Goal: Complete application form: Complete application form

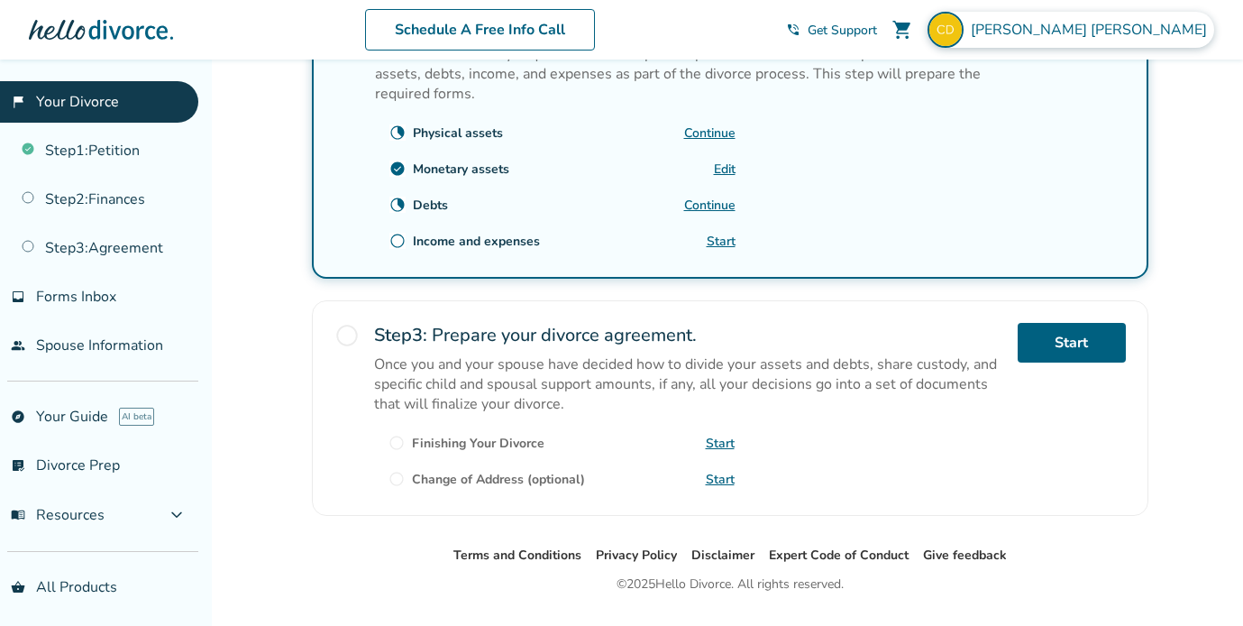
click at [1133, 27] on span "Carolyn Durkee" at bounding box center [1092, 30] width 243 height 20
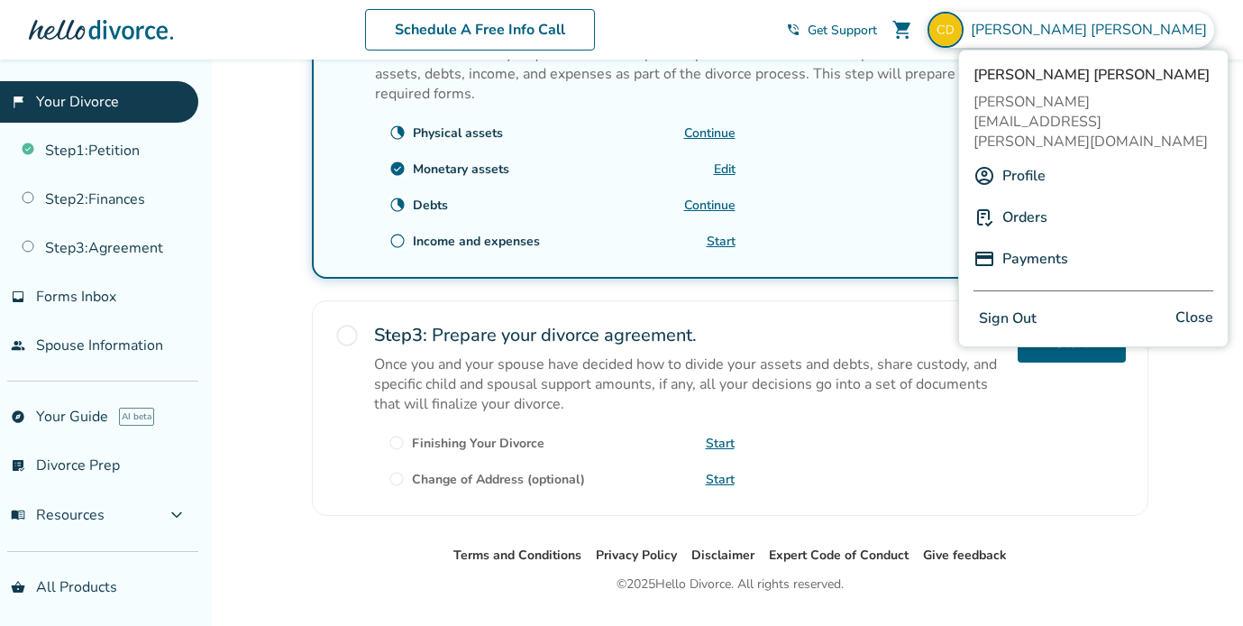
click at [1024, 159] on link "Profile" at bounding box center [1023, 176] width 43 height 34
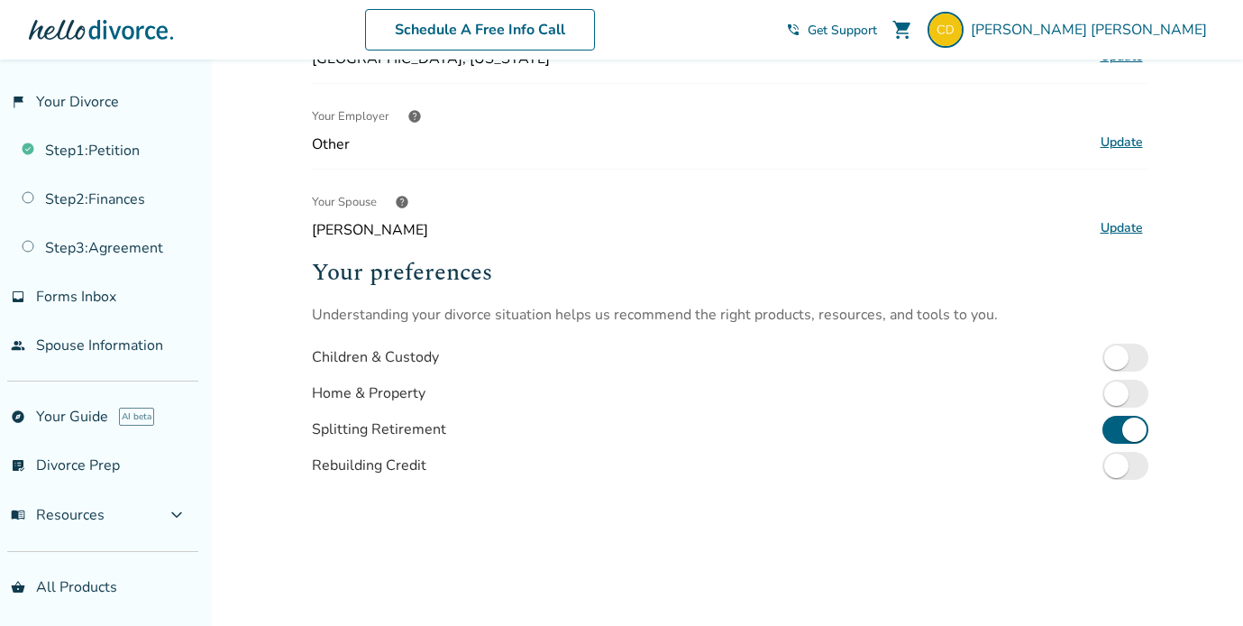
scroll to position [480, 0]
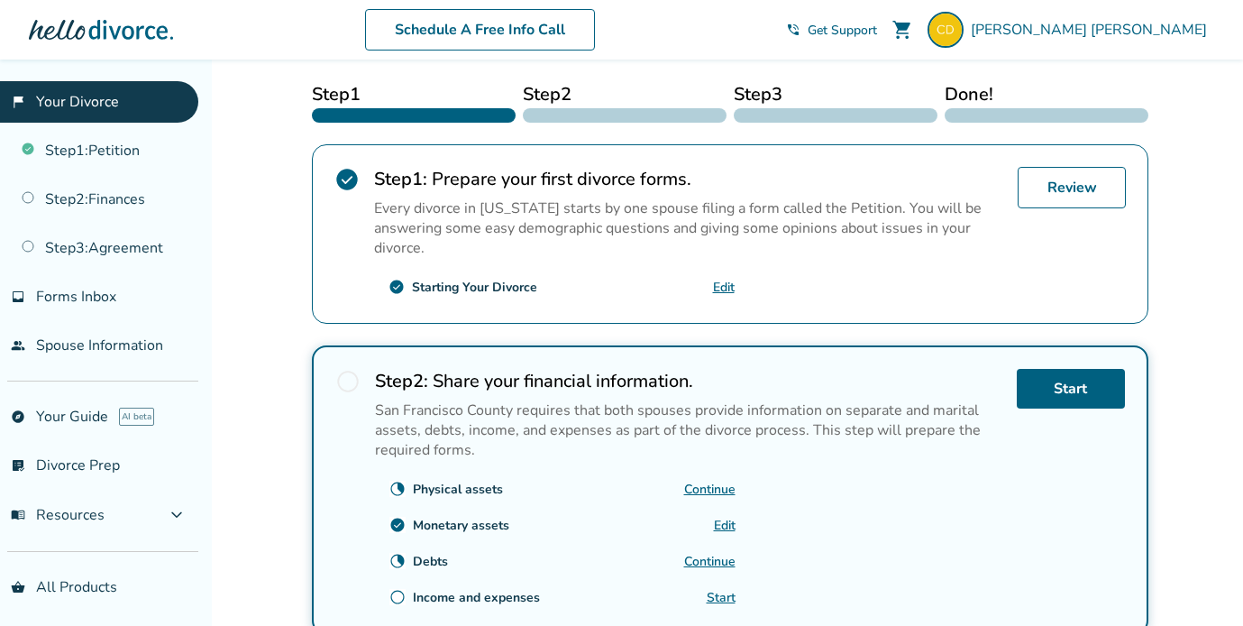
scroll to position [350, 0]
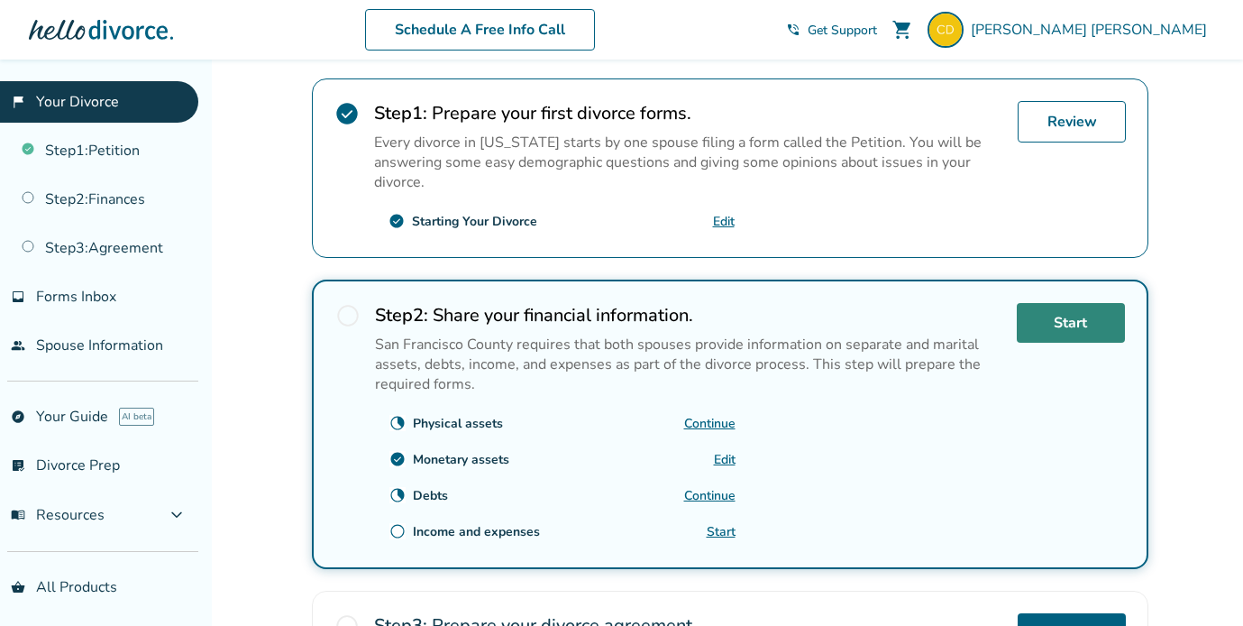
click at [1053, 325] on link "Start" at bounding box center [1071, 323] width 108 height 40
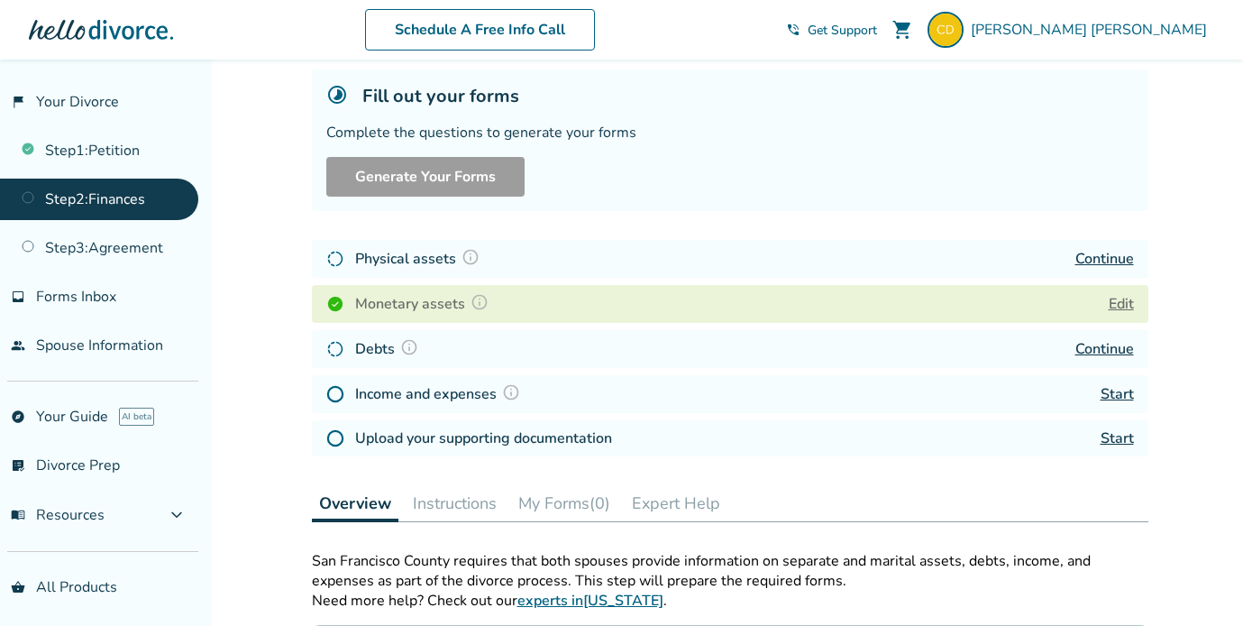
scroll to position [115, 0]
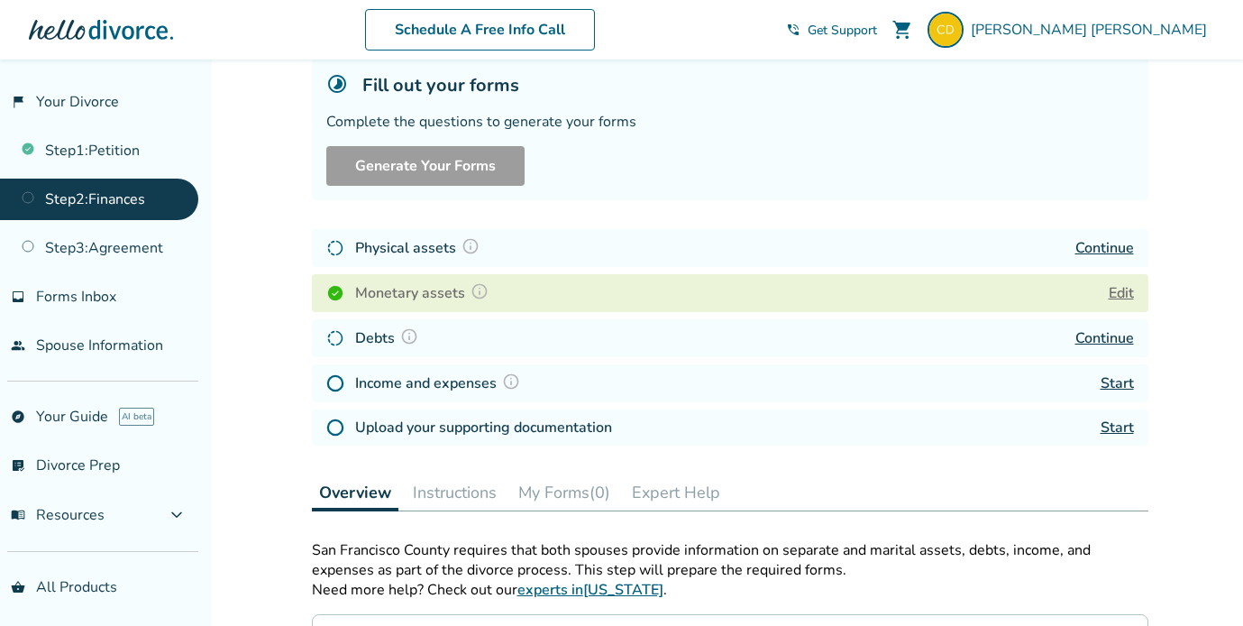
click at [1104, 331] on link "Continue" at bounding box center [1105, 338] width 59 height 20
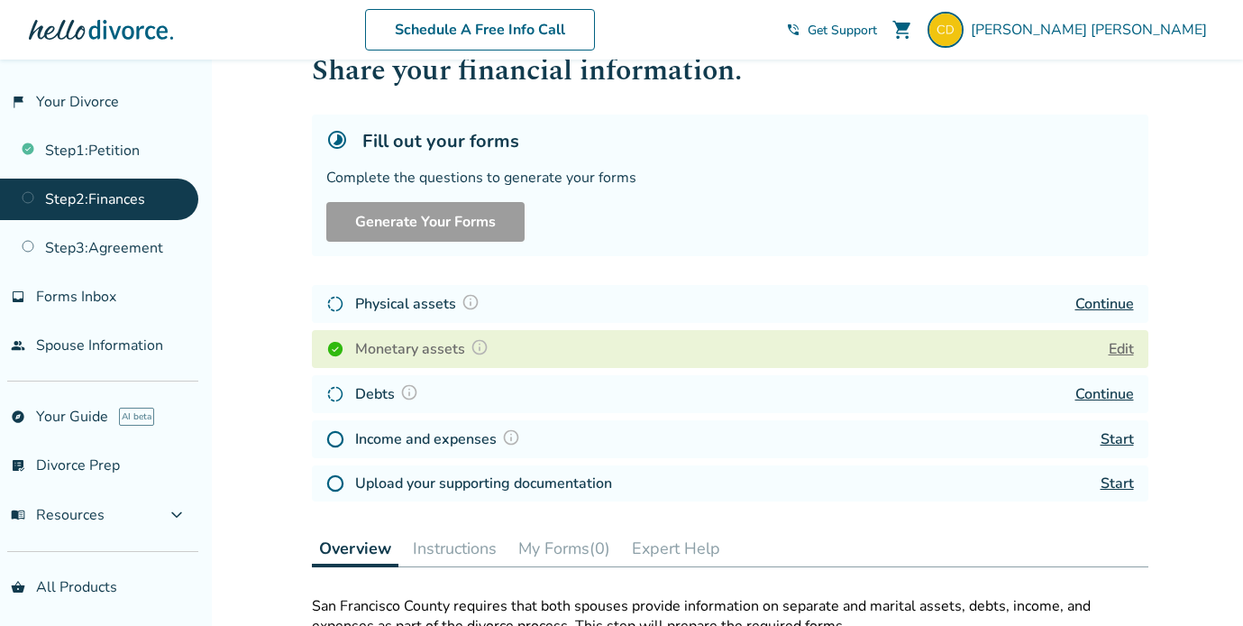
click at [1116, 389] on link "Continue" at bounding box center [1105, 394] width 59 height 20
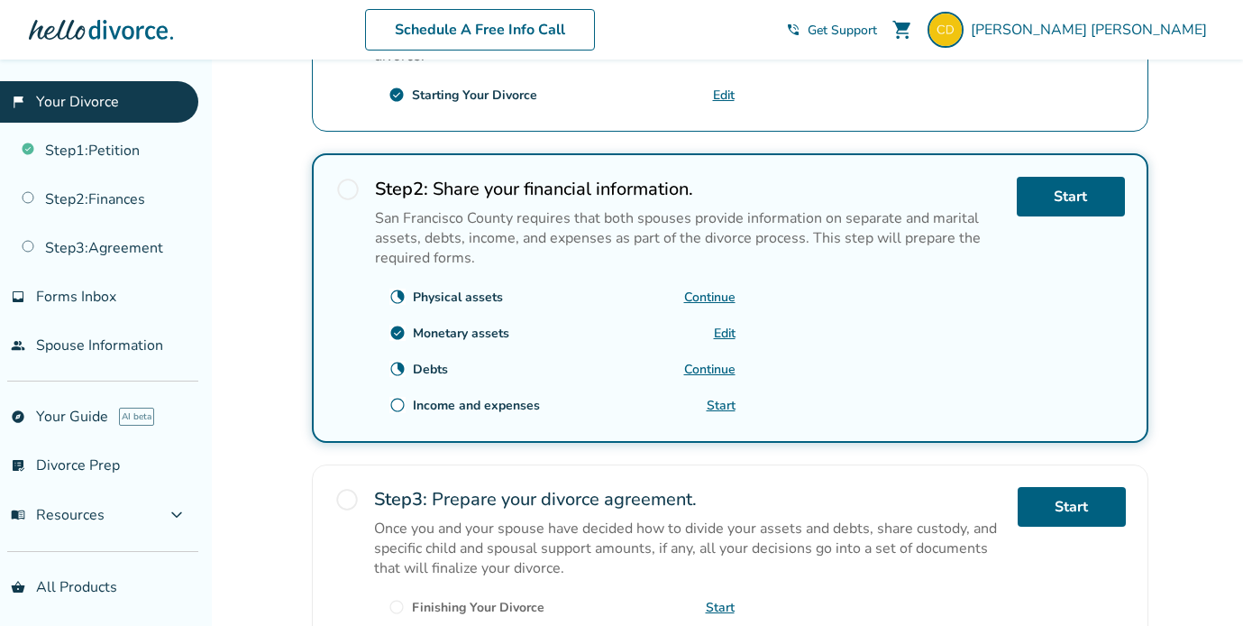
scroll to position [477, 0]
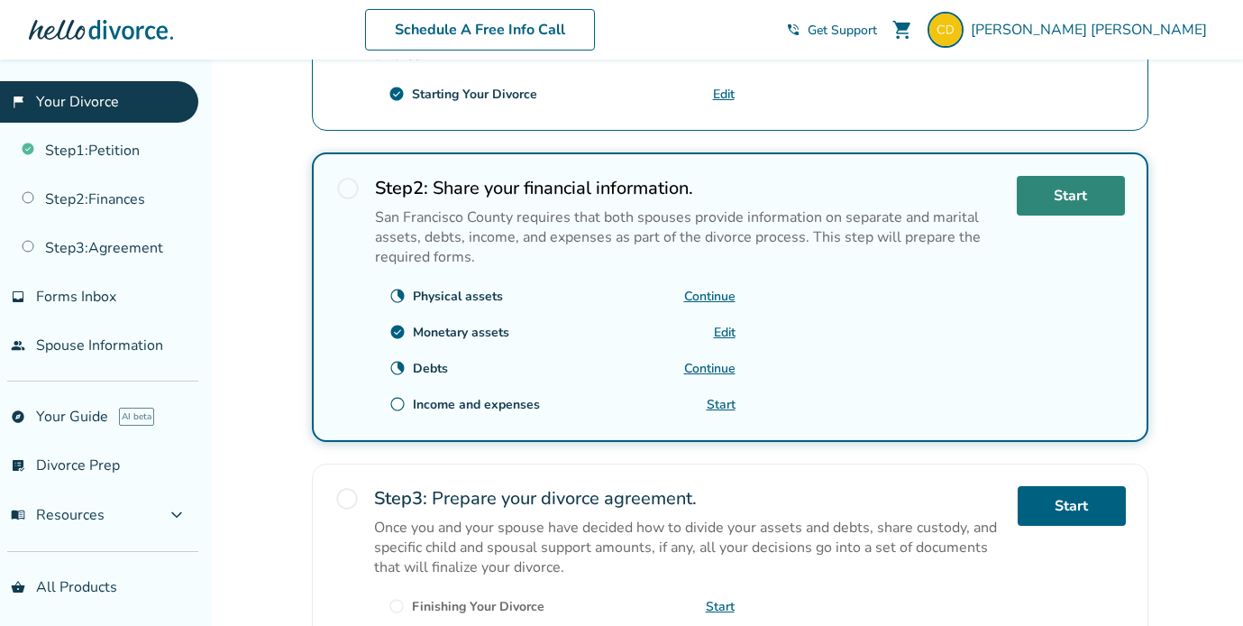
click at [1057, 191] on link "Start" at bounding box center [1071, 196] width 108 height 40
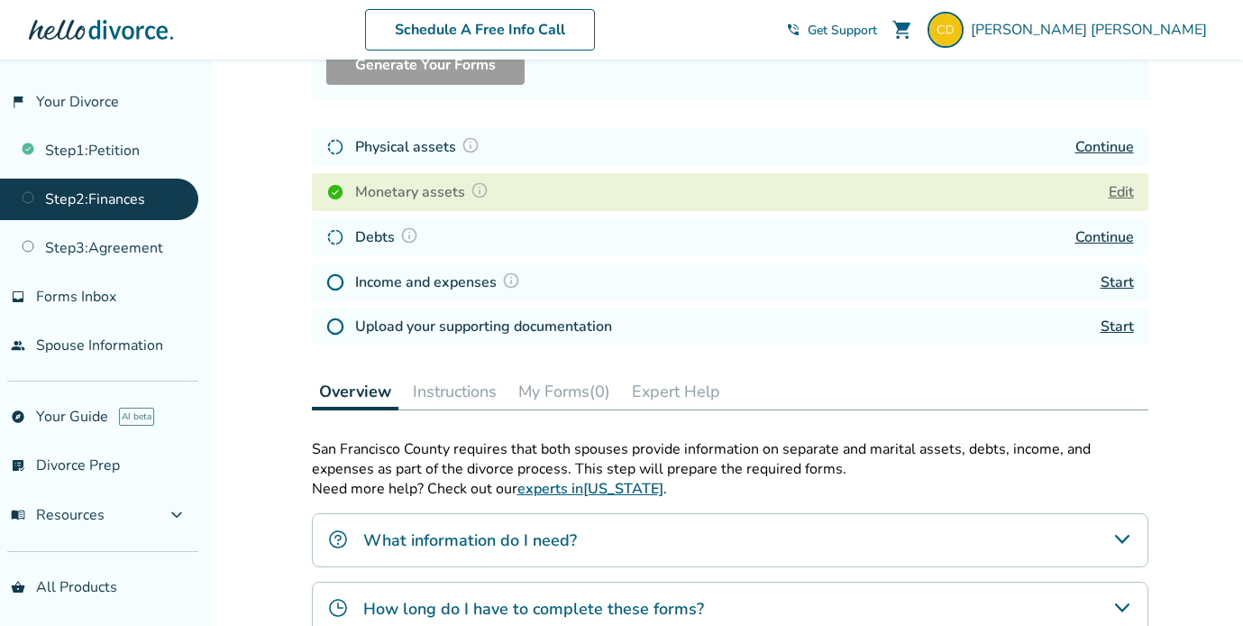
scroll to position [221, 0]
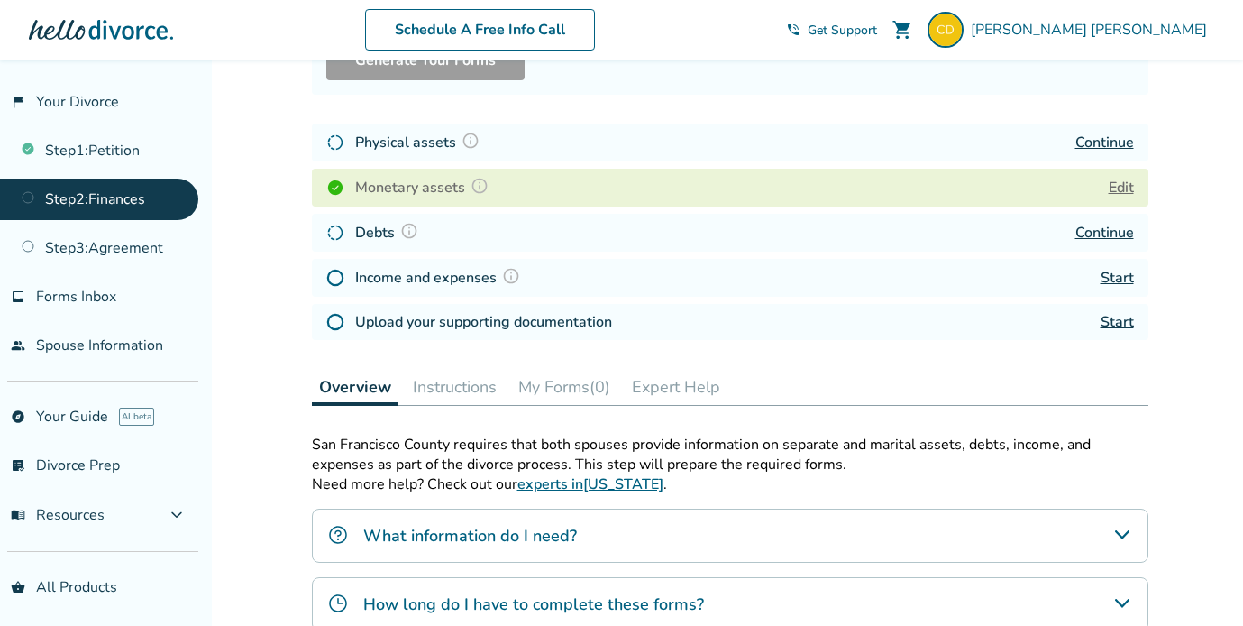
click at [1108, 142] on link "Continue" at bounding box center [1105, 143] width 59 height 20
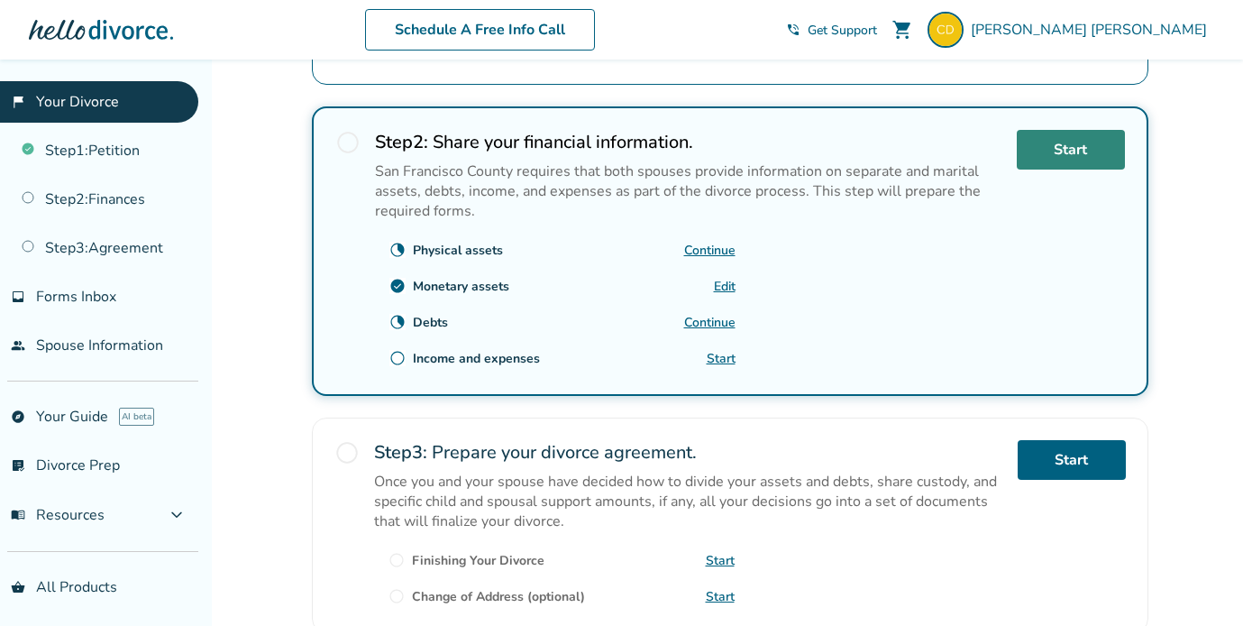
scroll to position [522, 0]
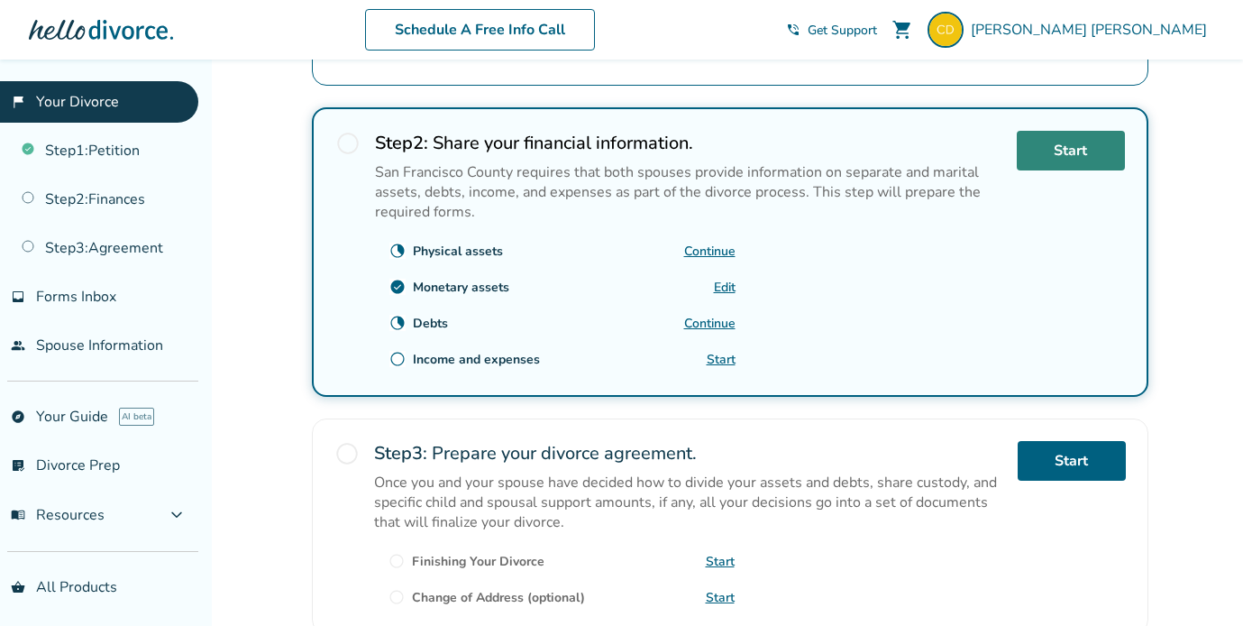
click at [1075, 150] on link "Start" at bounding box center [1071, 151] width 108 height 40
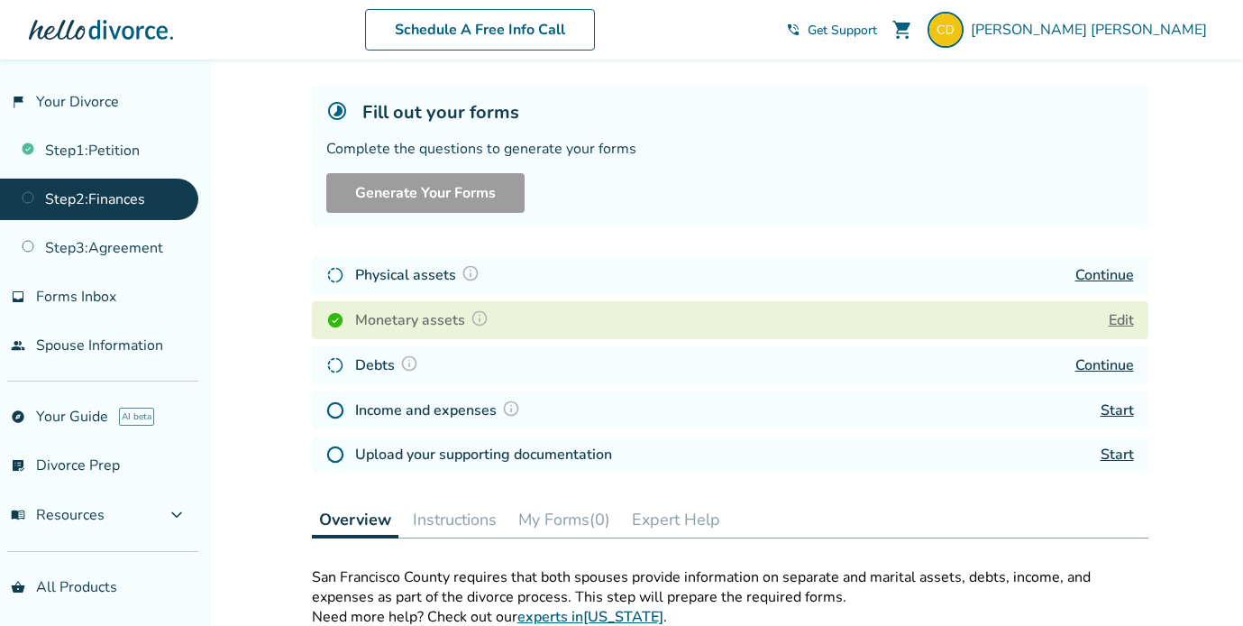
scroll to position [96, 0]
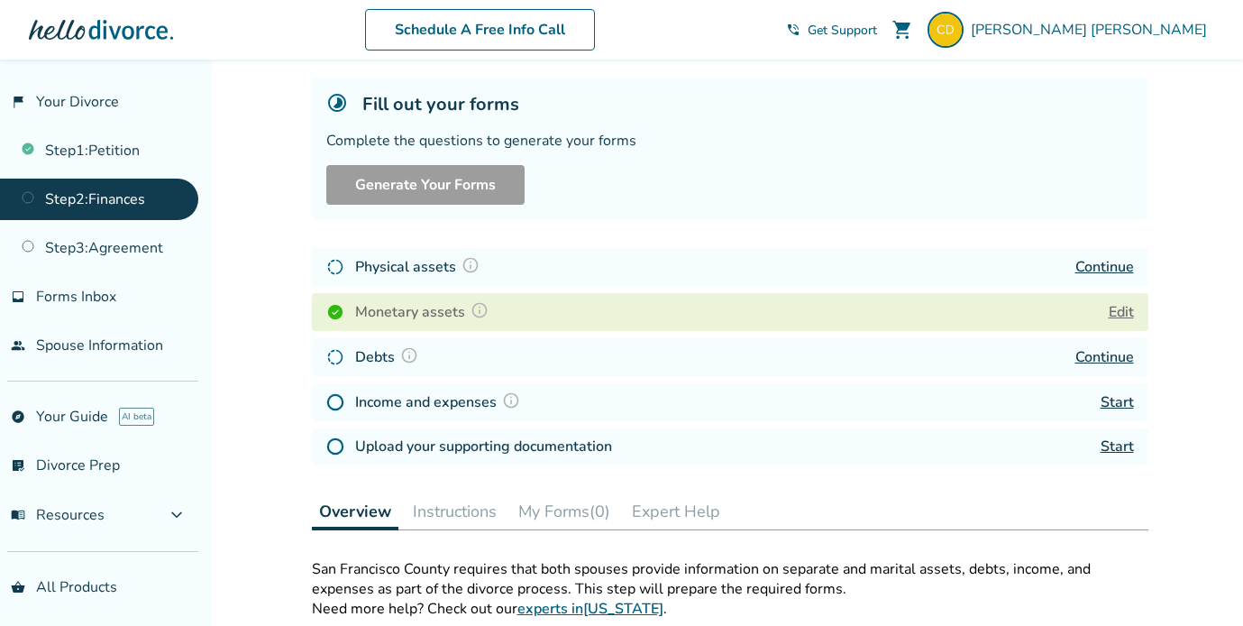
click at [1096, 267] on link "Continue" at bounding box center [1105, 267] width 59 height 20
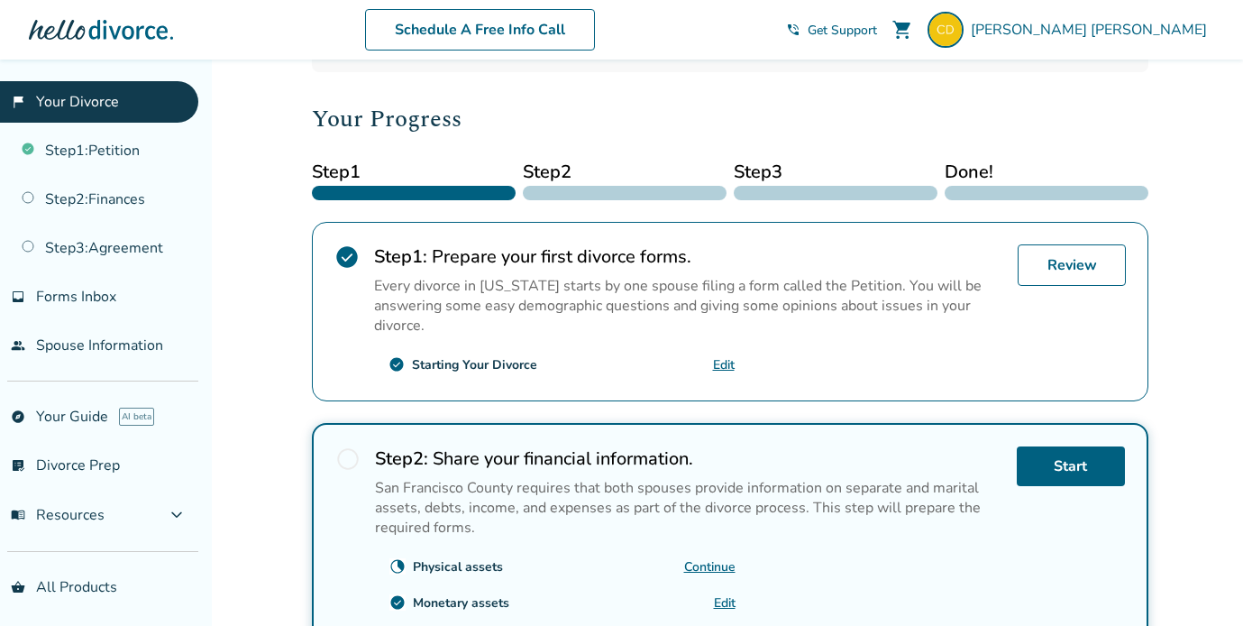
scroll to position [208, 0]
